Goal: Navigation & Orientation: Go to known website

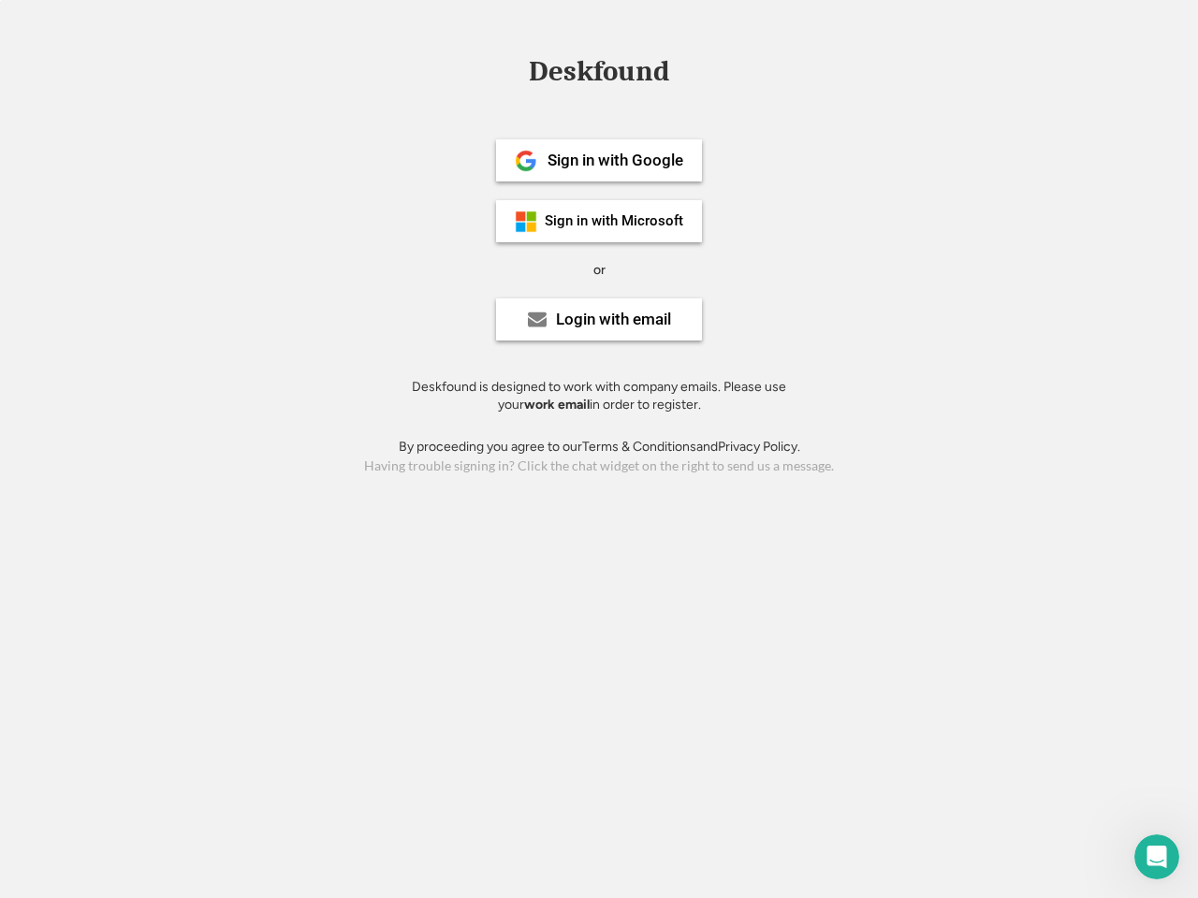
click at [599, 268] on div "or" at bounding box center [599, 270] width 12 height 19
click at [599, 75] on div "Deskfound" at bounding box center [598, 71] width 159 height 29
click at [512, 70] on div "Deskfound" at bounding box center [599, 75] width 1198 height 36
click at [599, 75] on div "Deskfound" at bounding box center [598, 71] width 159 height 29
click at [599, 269] on div "or" at bounding box center [599, 270] width 12 height 19
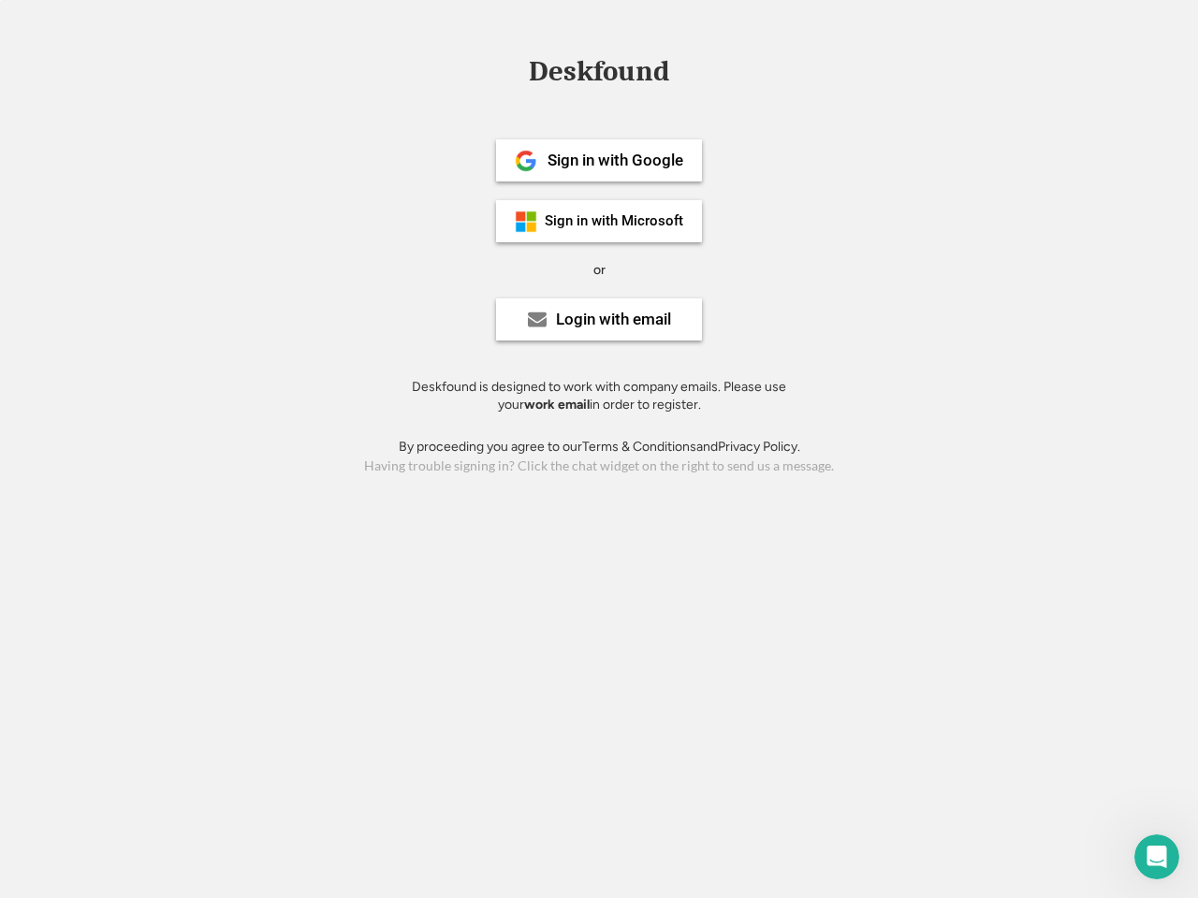
click at [599, 160] on div "Sign in with Google" at bounding box center [615, 161] width 136 height 16
click at [615, 160] on div "Sign in with Google" at bounding box center [615, 161] width 136 height 16
click at [526, 161] on img at bounding box center [526, 161] width 22 height 22
click at [599, 221] on div "Sign in with Microsoft" at bounding box center [614, 221] width 138 height 14
click at [615, 221] on div "Sign in with Microsoft" at bounding box center [614, 221] width 138 height 14
